Goal: Information Seeking & Learning: Learn about a topic

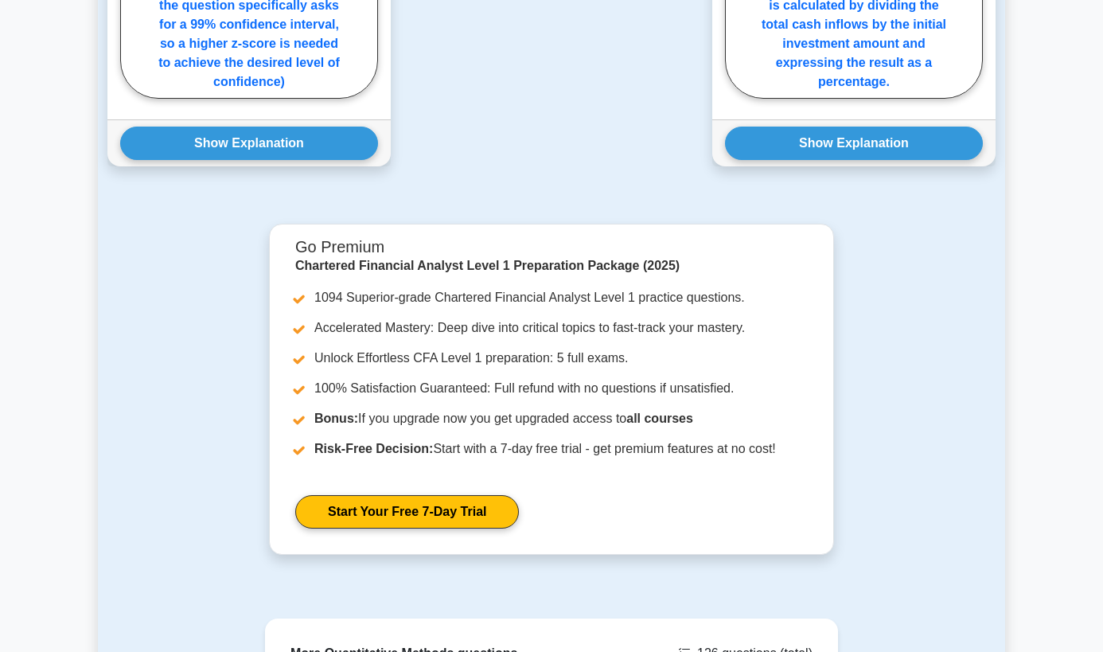
scroll to position [2044, 0]
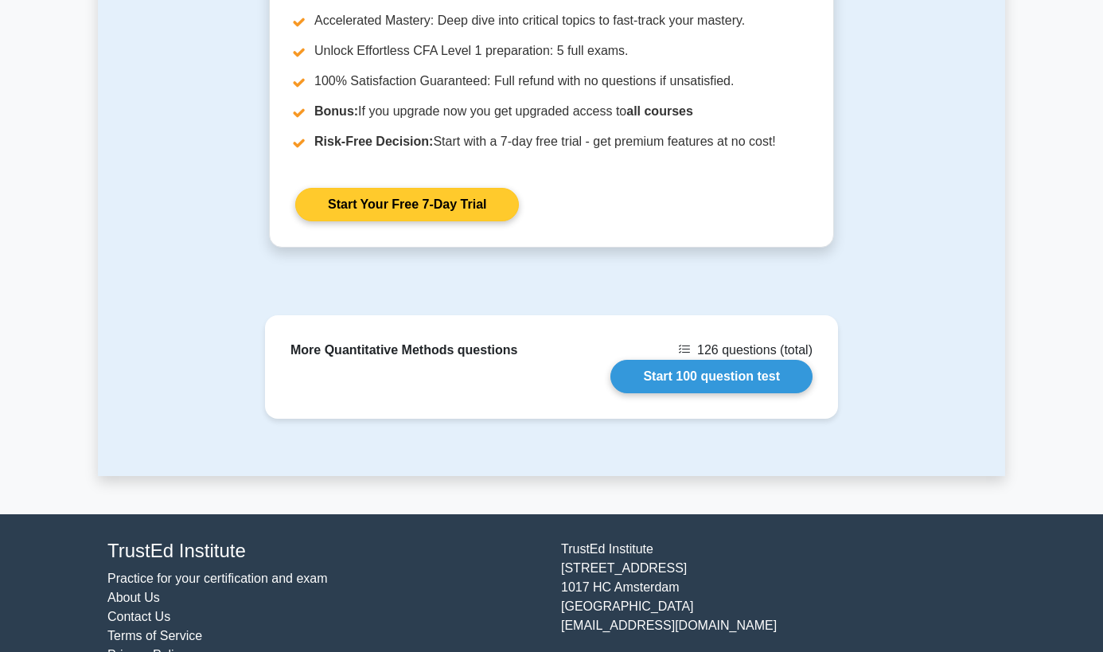
click at [442, 188] on link "Start Your Free 7-Day Trial" at bounding box center [407, 204] width 224 height 33
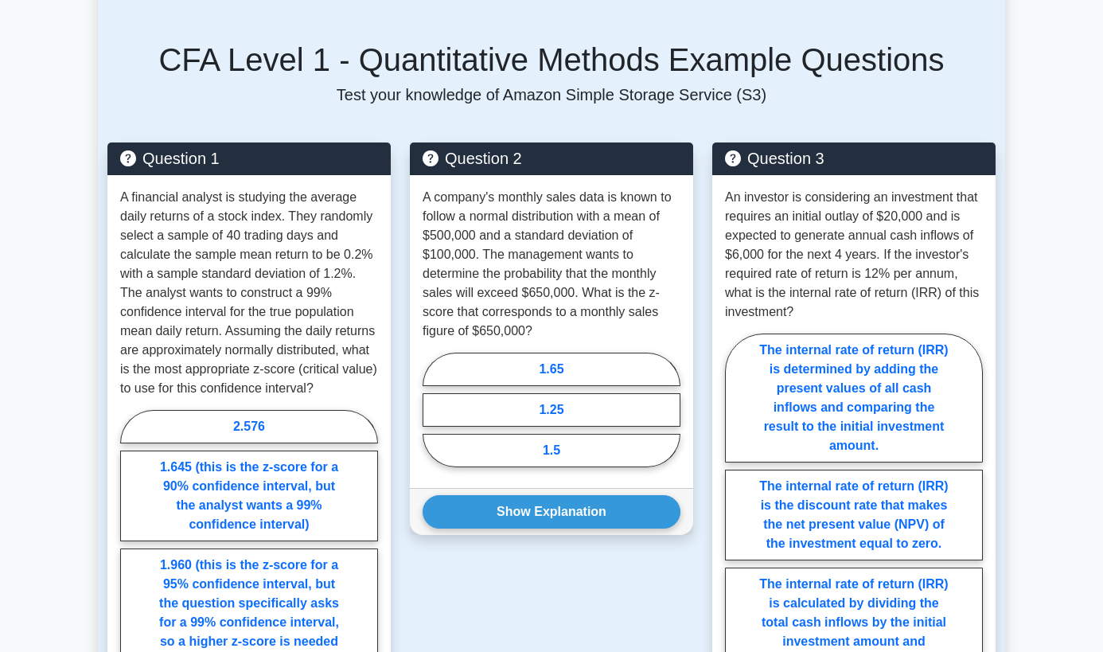
scroll to position [1145, 0]
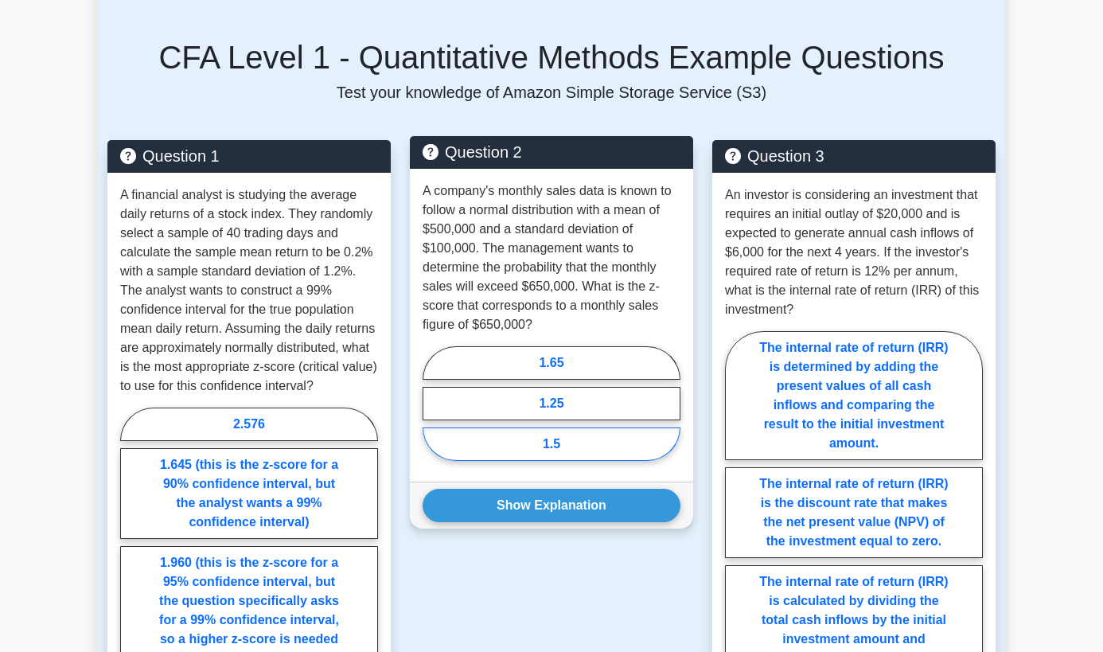
click at [568, 428] on label "1.5" at bounding box center [552, 444] width 258 height 33
click at [433, 403] on input "1.5" at bounding box center [428, 408] width 10 height 10
radio input "true"
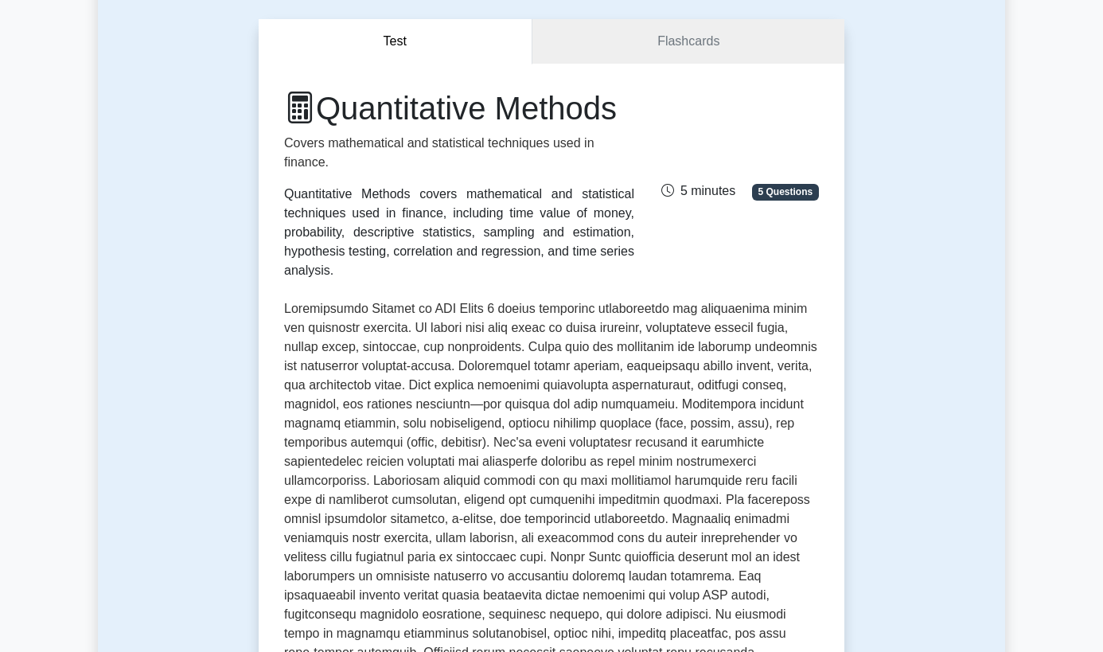
scroll to position [0, 0]
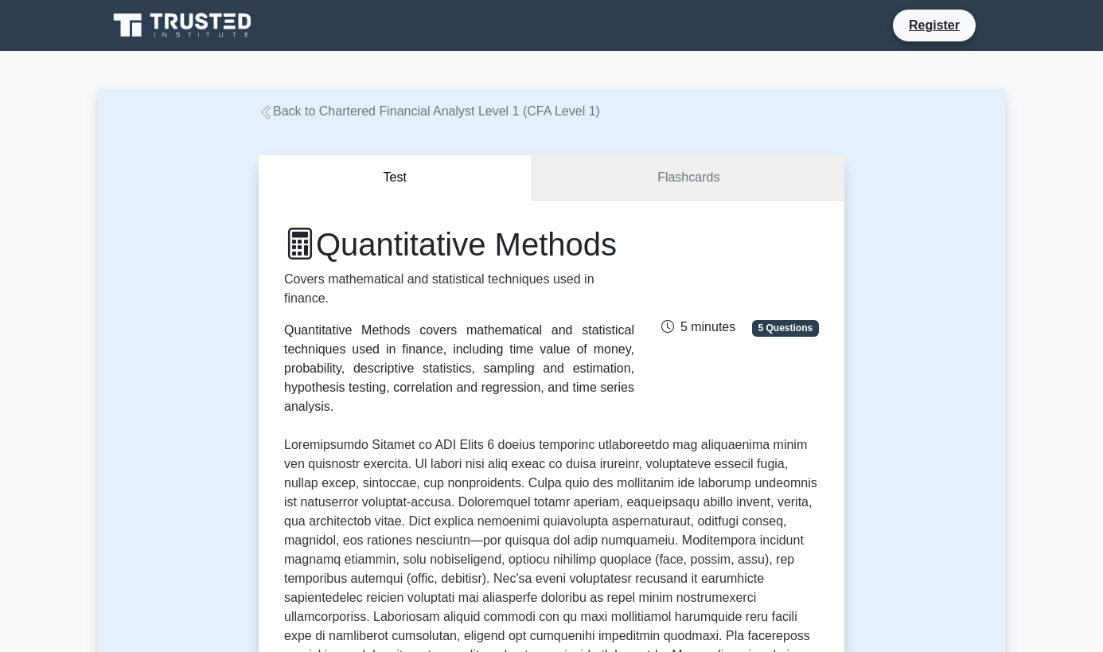
click at [642, 179] on link "Flashcards" at bounding box center [689, 177] width 312 height 45
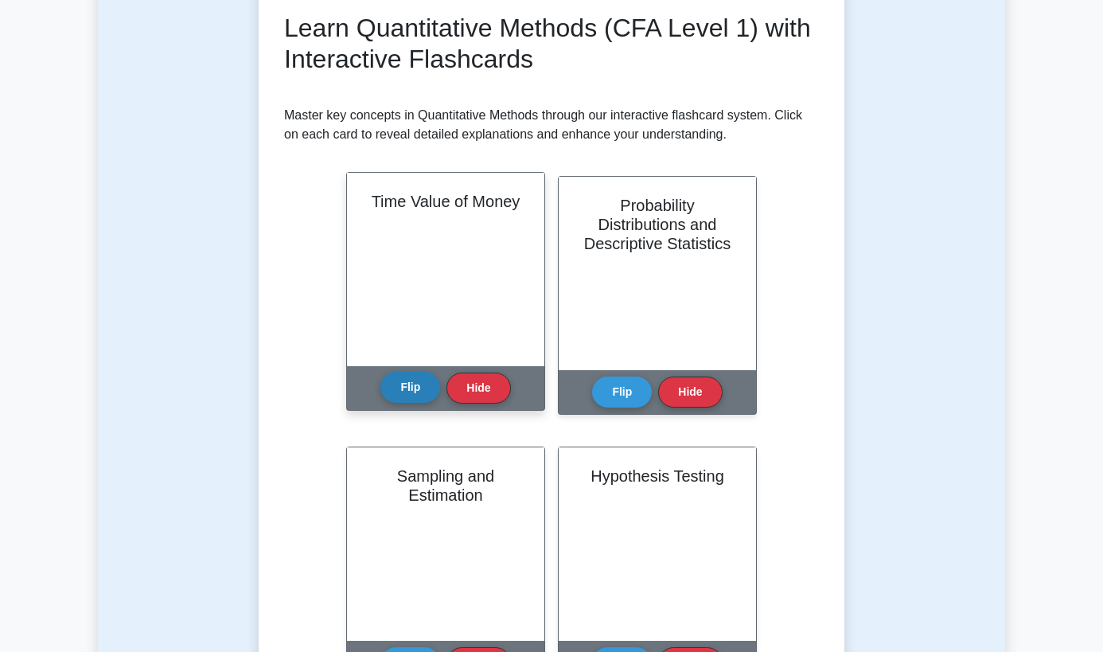
click at [412, 381] on button "Flip" at bounding box center [411, 387] width 60 height 31
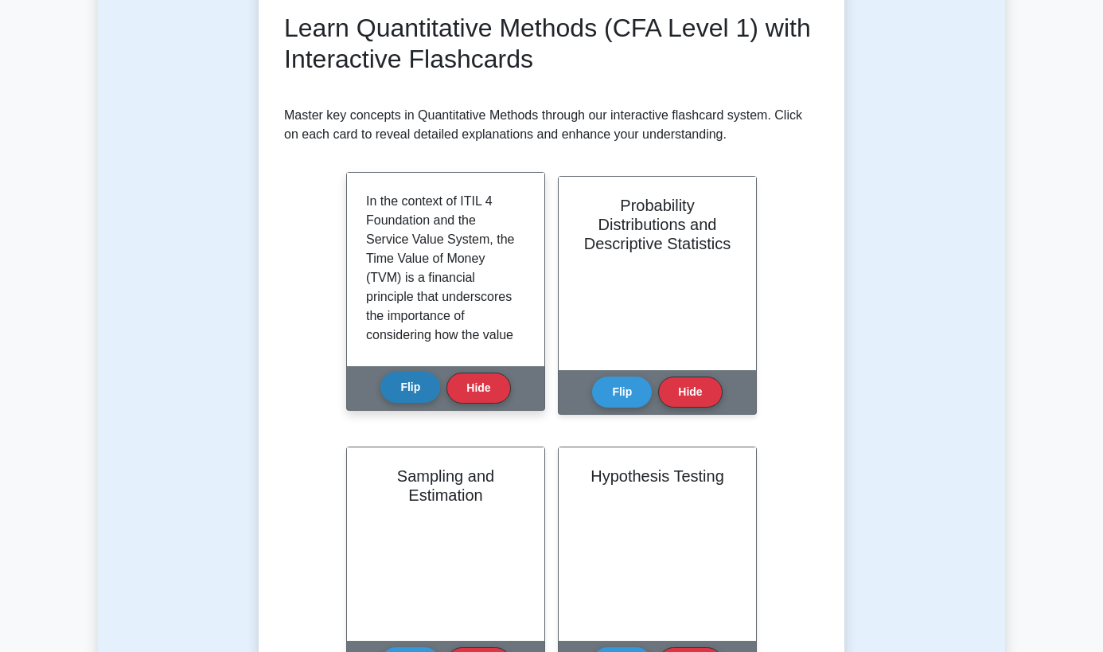
click at [412, 381] on button "Flip" at bounding box center [411, 387] width 60 height 31
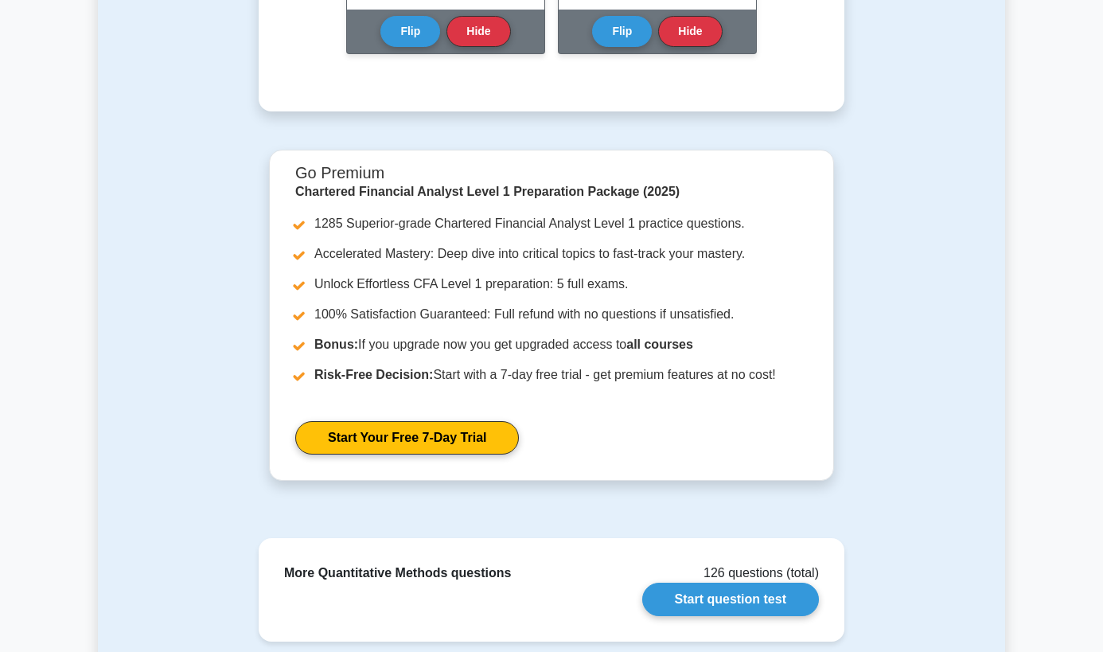
scroll to position [1393, 0]
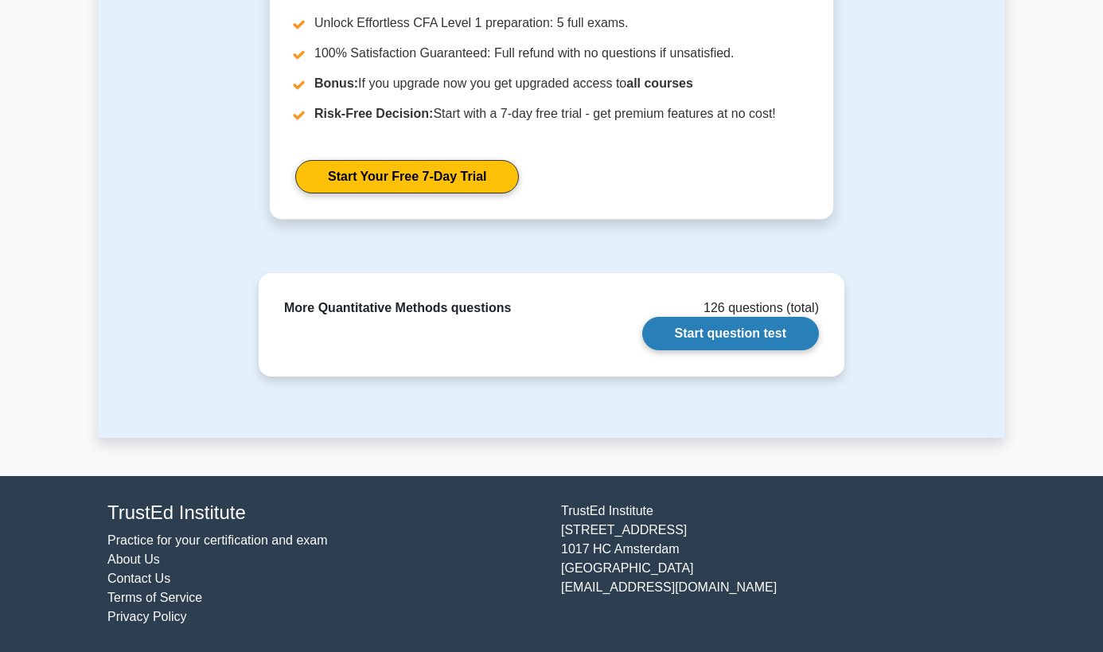
click at [744, 340] on link "Start question test" at bounding box center [731, 333] width 177 height 33
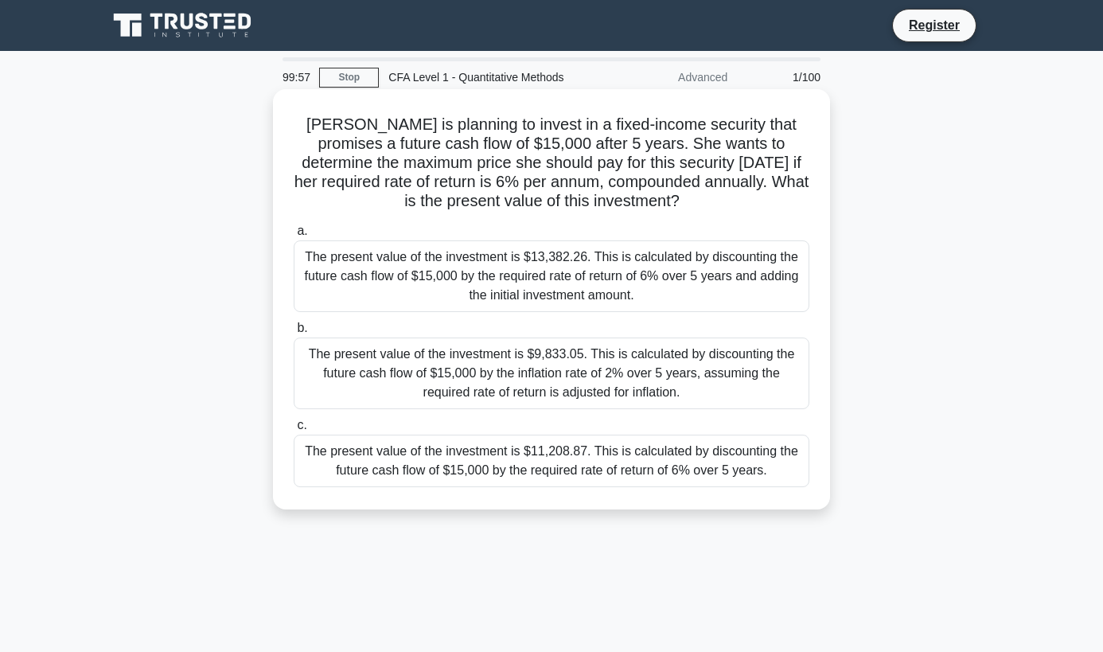
click at [563, 284] on div "The present value of the investment is $13,382.26. This is calculated by discou…" at bounding box center [552, 276] width 516 height 72
click at [294, 236] on input "a. The present value of the investment is $13,382.26. This is calculated by dis…" at bounding box center [294, 231] width 0 height 10
